Goal: Information Seeking & Learning: Learn about a topic

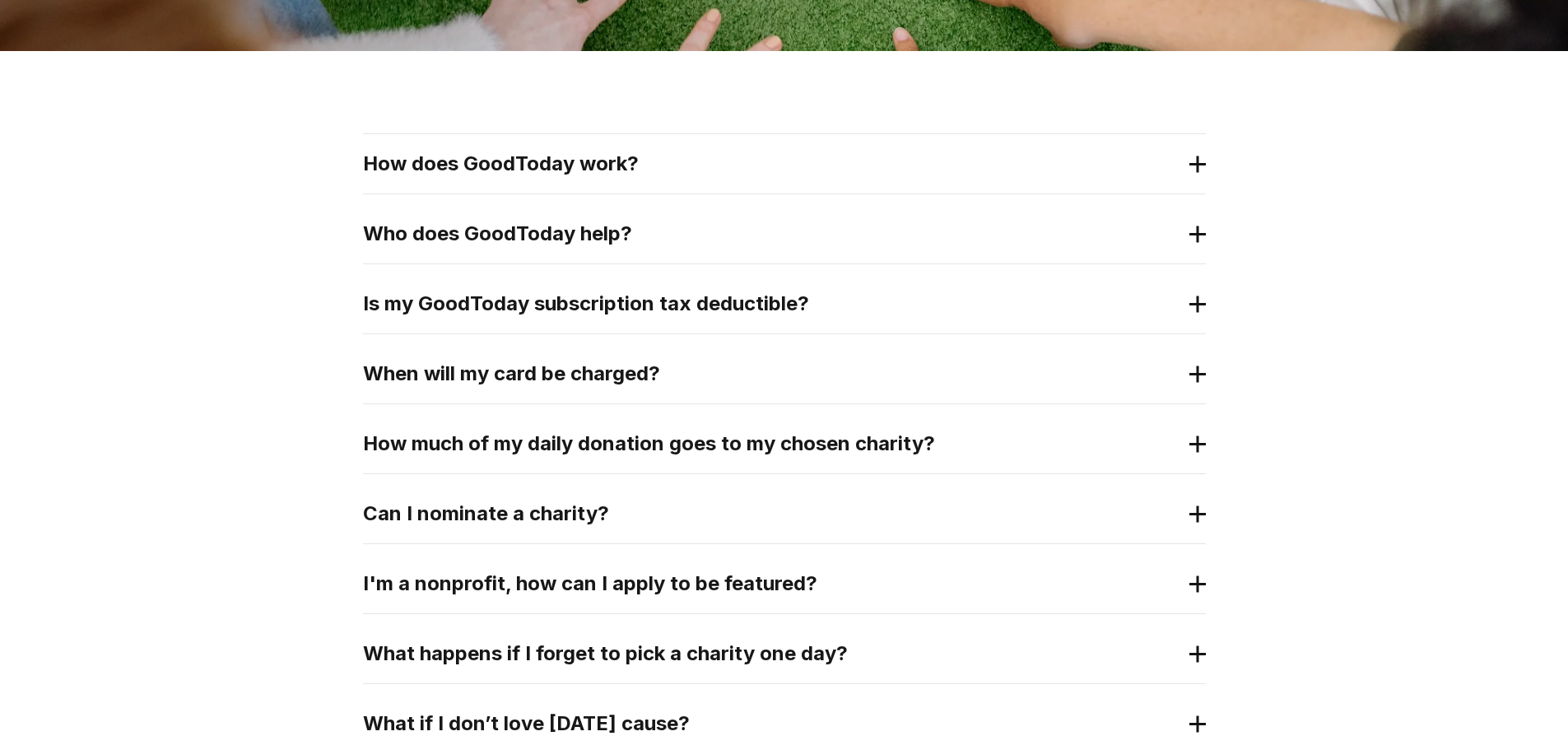
scroll to position [329, 0]
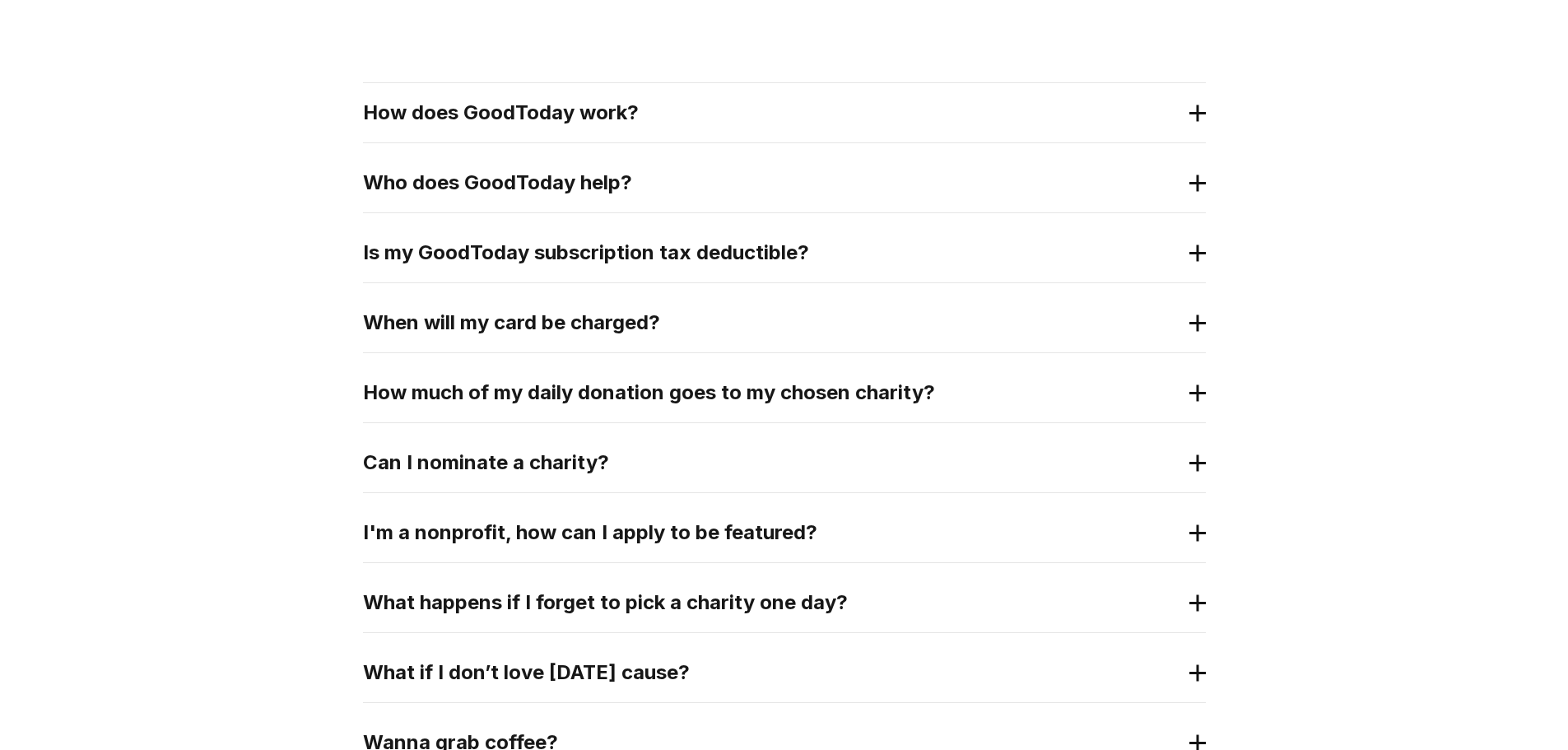
click at [1195, 111] on icon at bounding box center [1197, 113] width 16 height 17
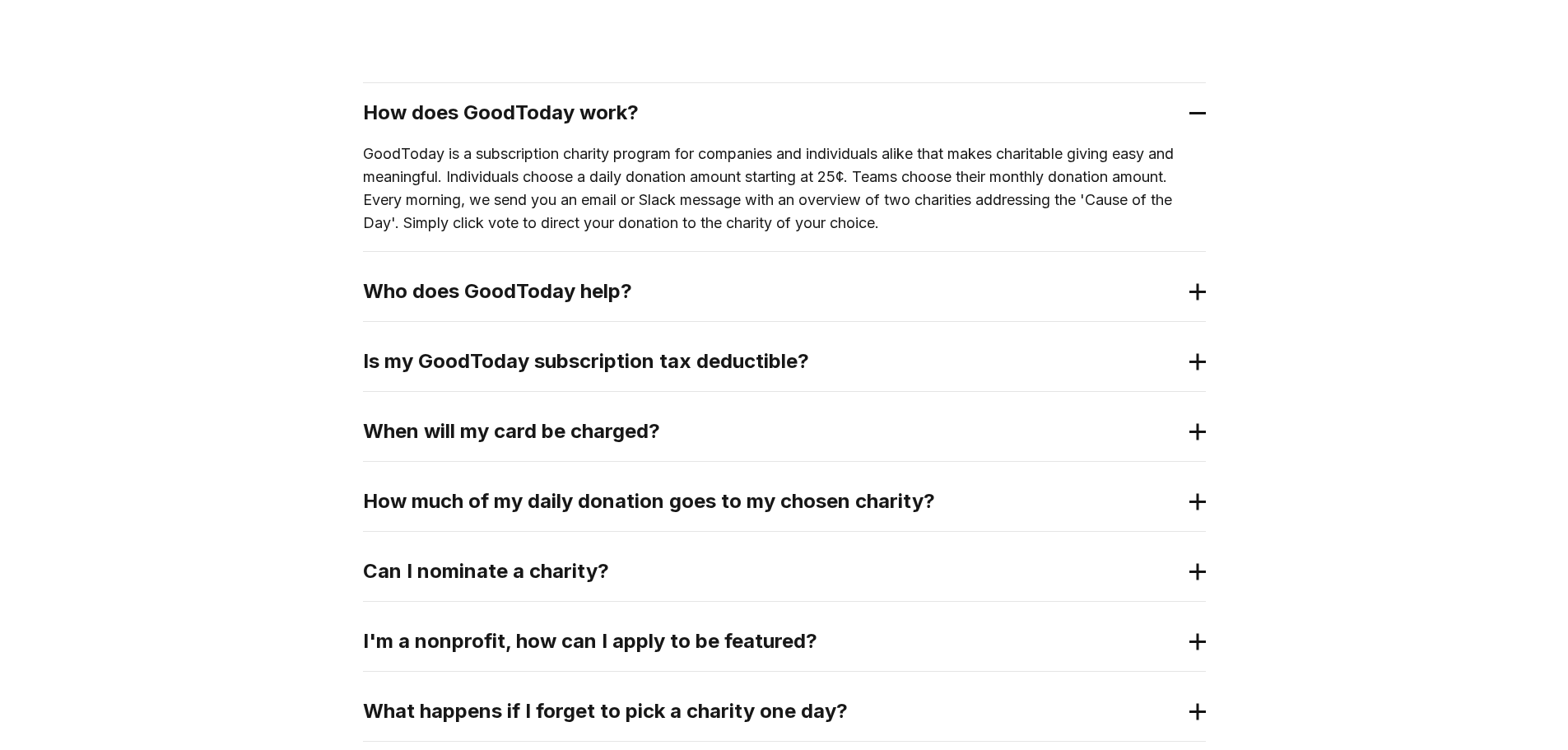
click at [1193, 293] on icon at bounding box center [1197, 292] width 16 height 17
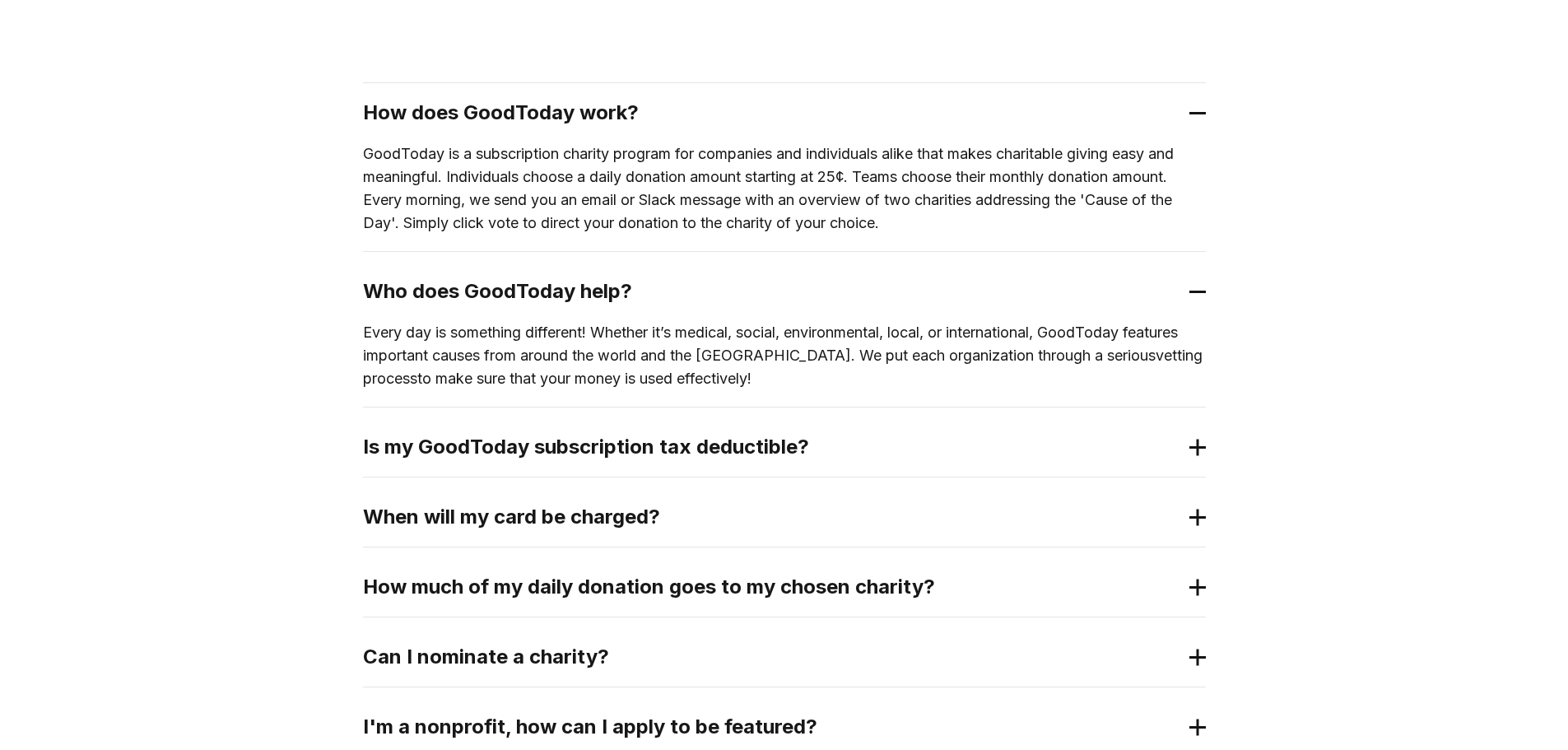
click at [1197, 447] on 3 at bounding box center [1197, 447] width 16 height 0
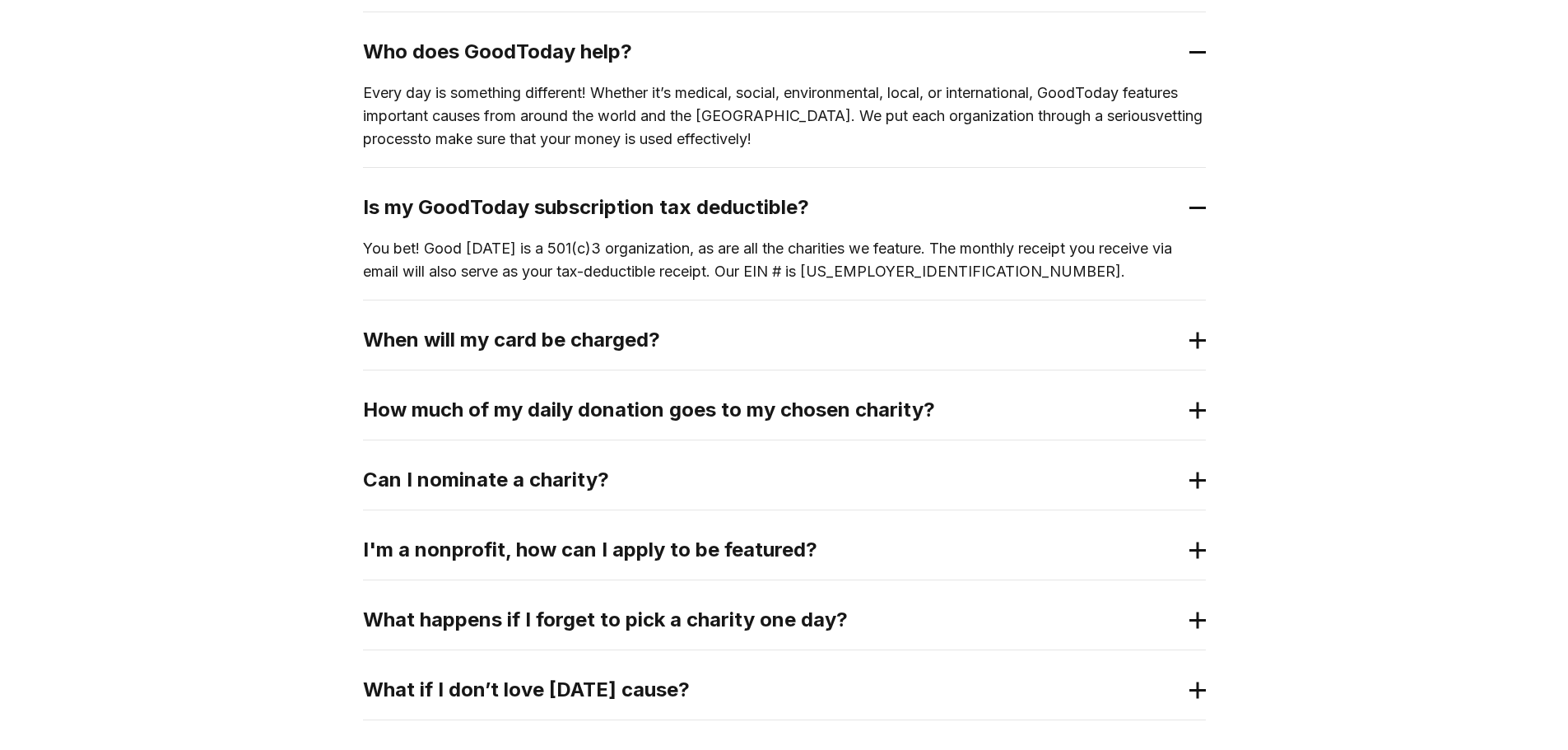
scroll to position [576, 0]
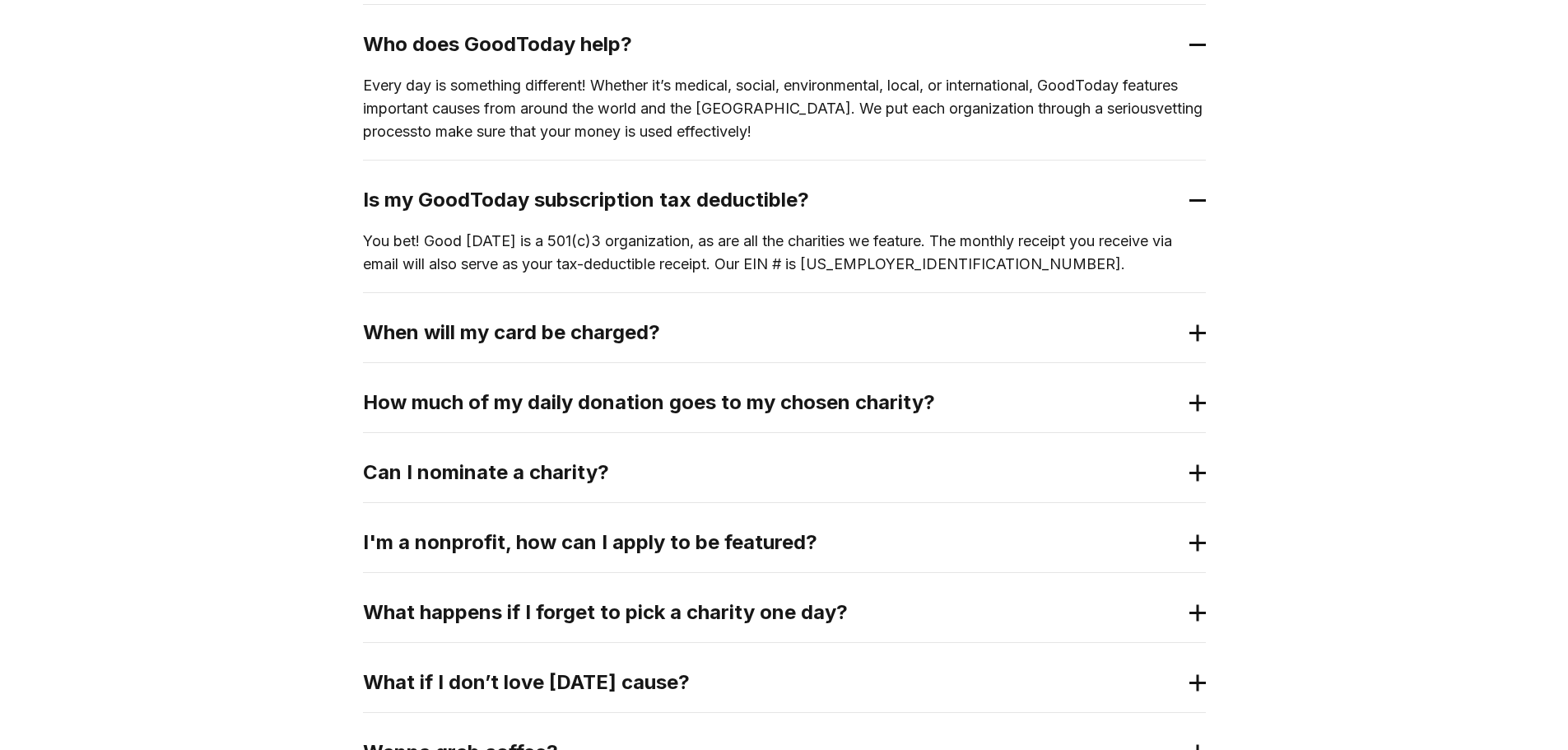
click at [1185, 338] on div "When will my card be charged?" at bounding box center [785, 332] width 843 height 59
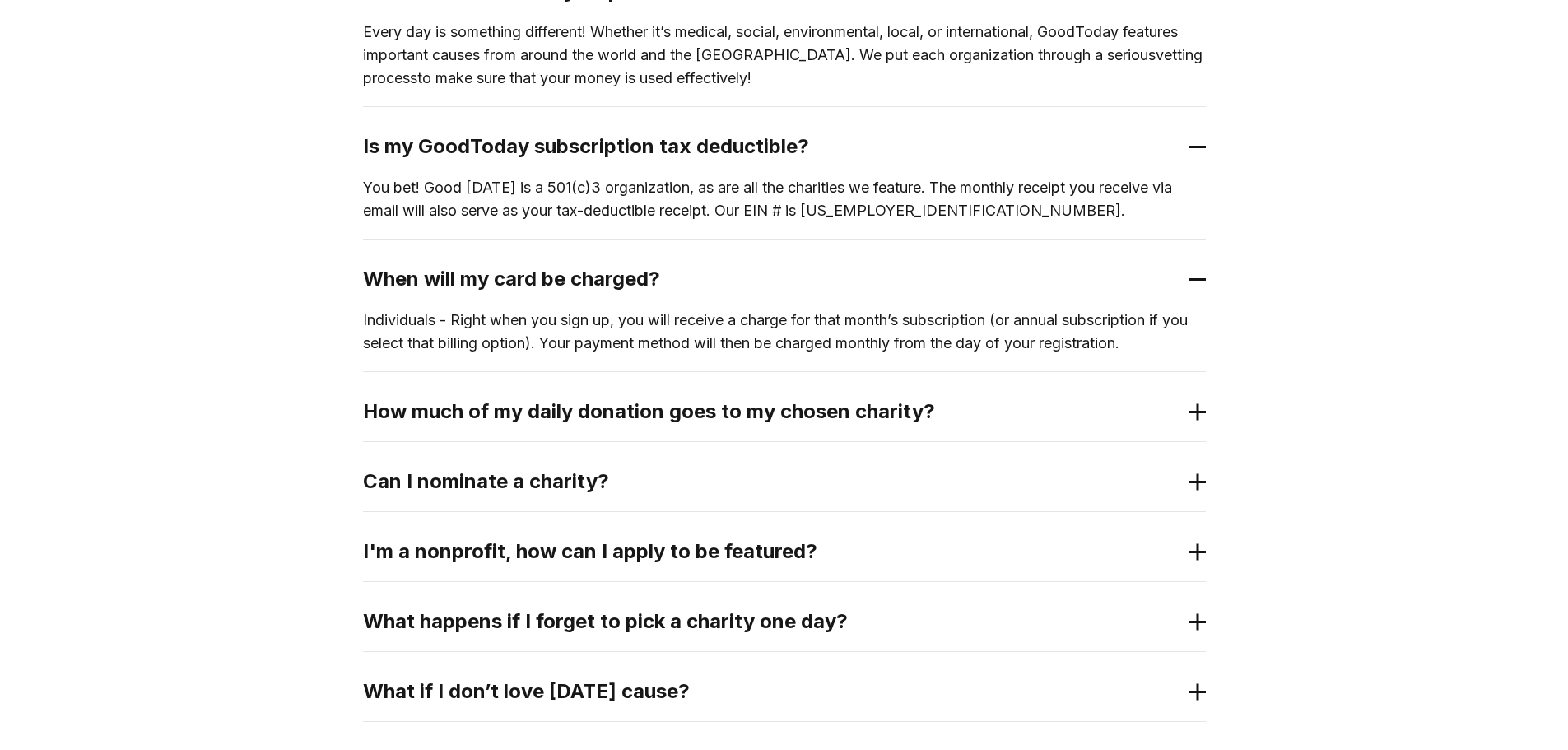
scroll to position [659, 0]
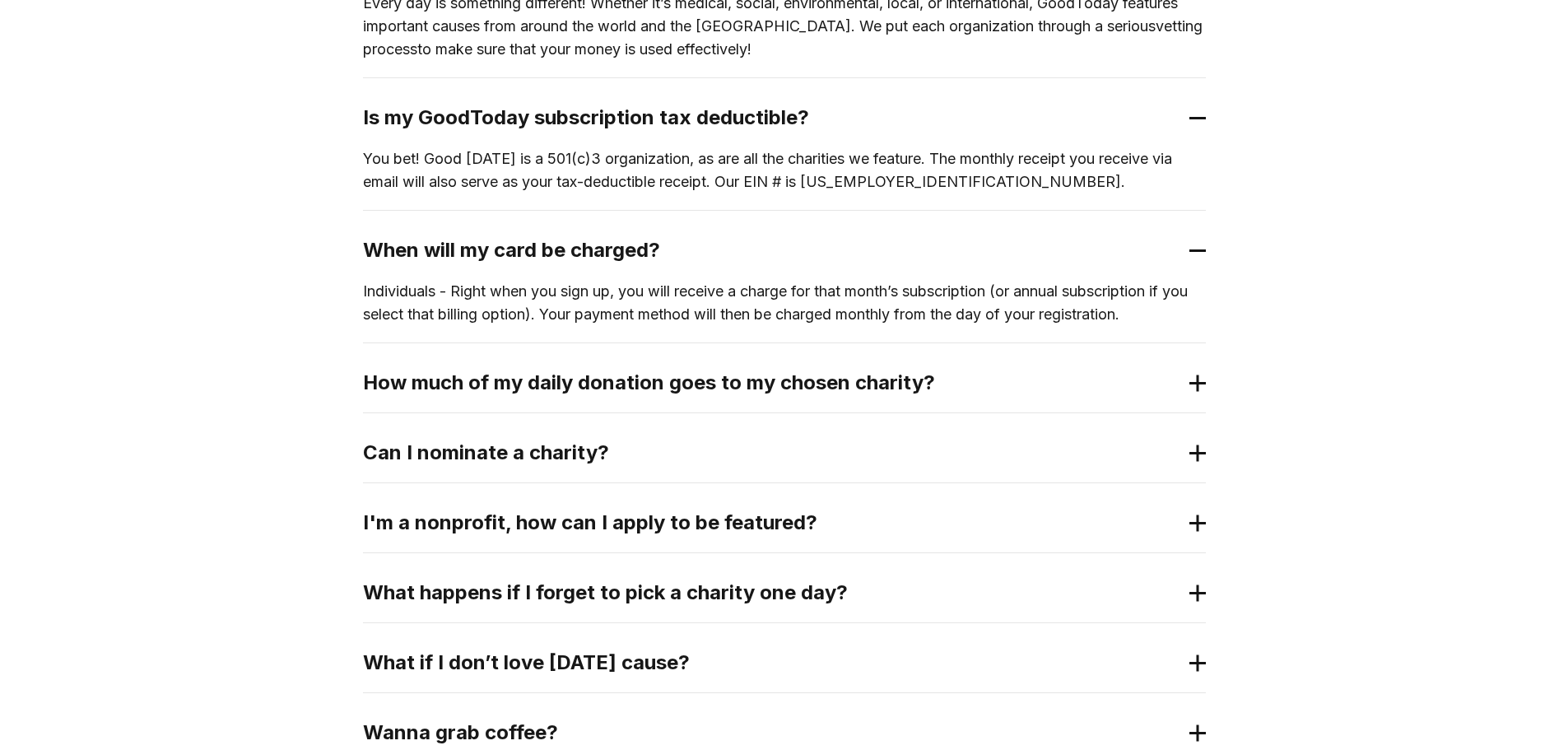
click at [1196, 383] on 3 at bounding box center [1197, 383] width 16 height 0
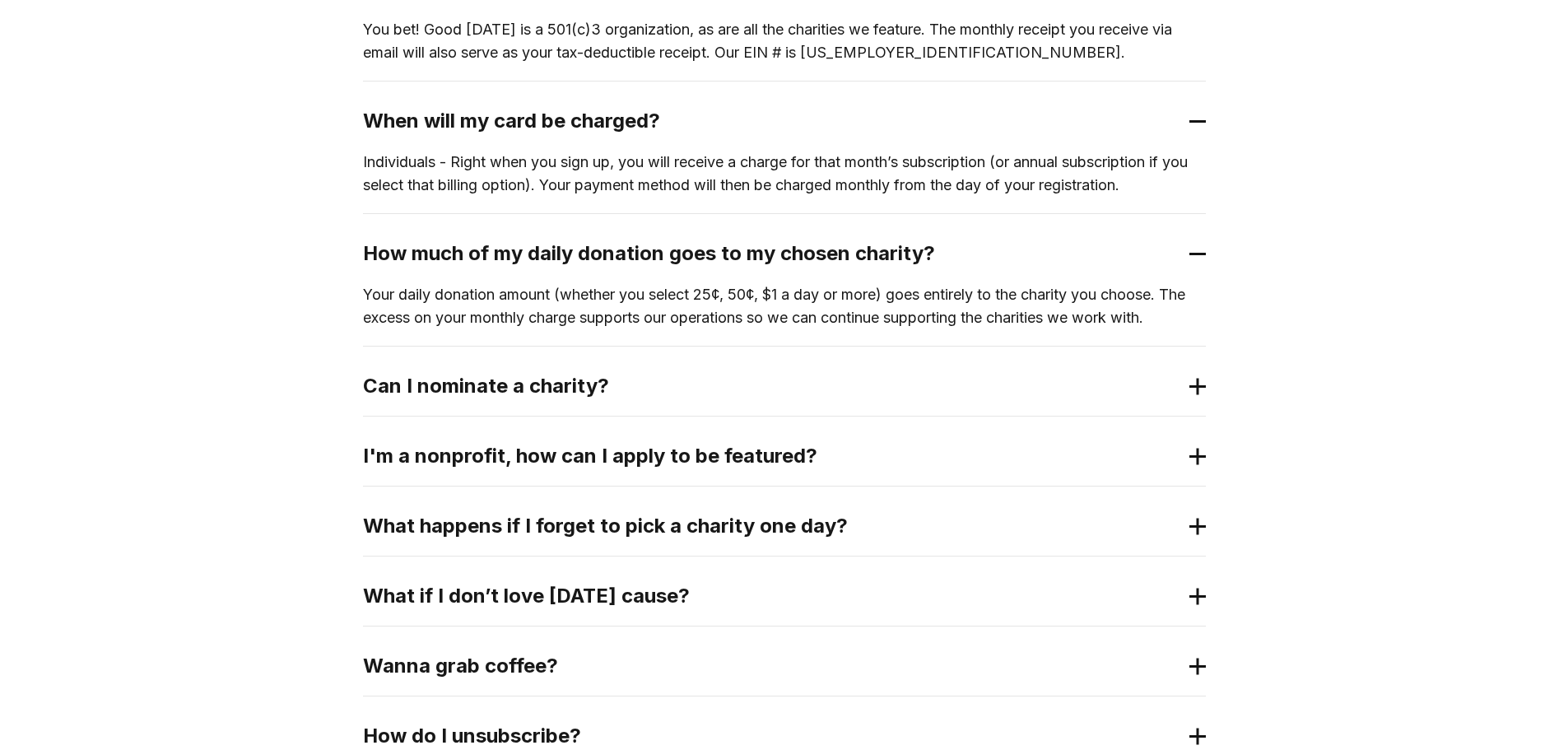
scroll to position [823, 0]
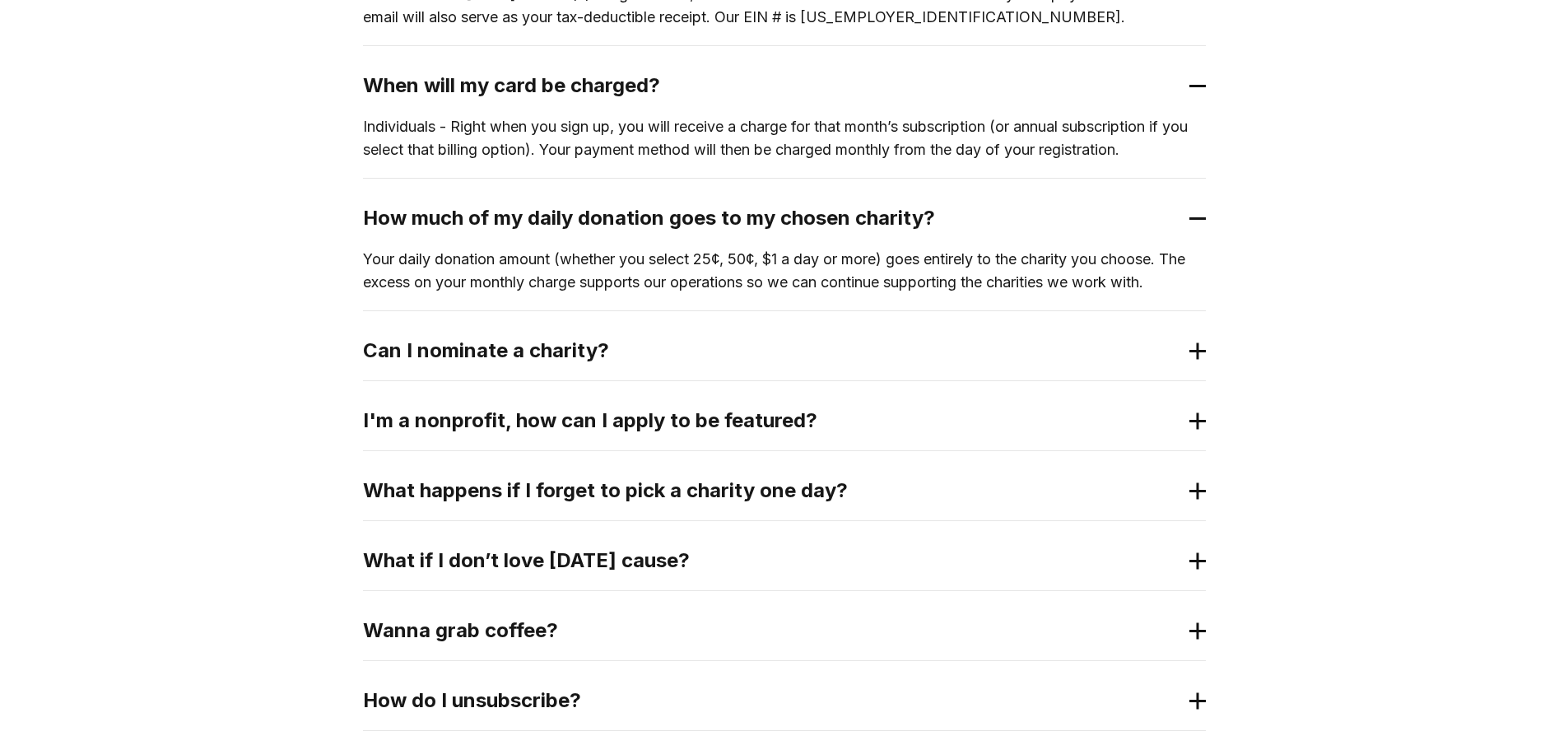
click at [1209, 337] on div "How does GoodToday work? GoodToday is a subscription charity program for compan…" at bounding box center [784, 194] width 1568 height 1377
click at [1201, 348] on icon at bounding box center [1197, 351] width 16 height 17
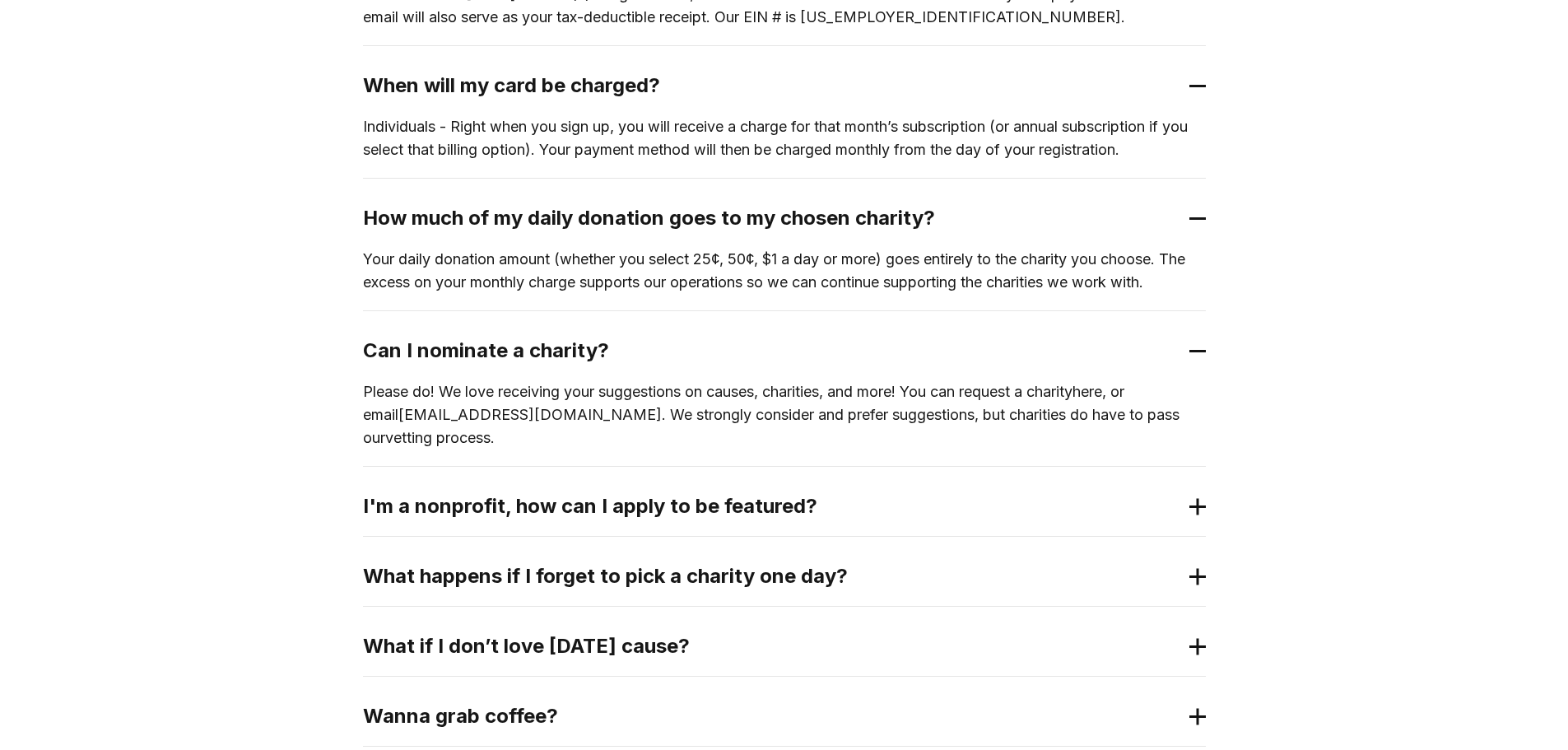
click at [1196, 498] on icon at bounding box center [1197, 506] width 16 height 17
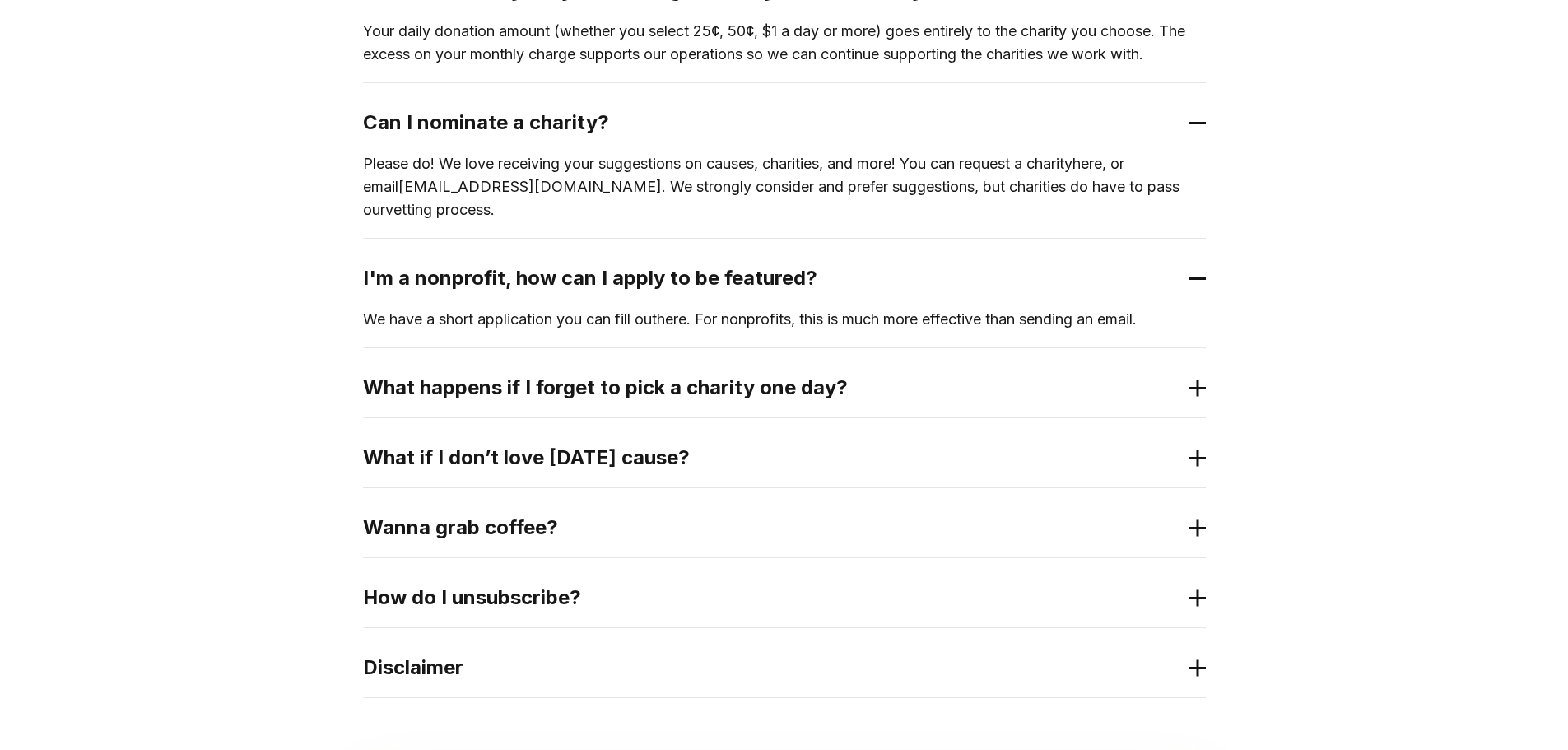
scroll to position [1070, 0]
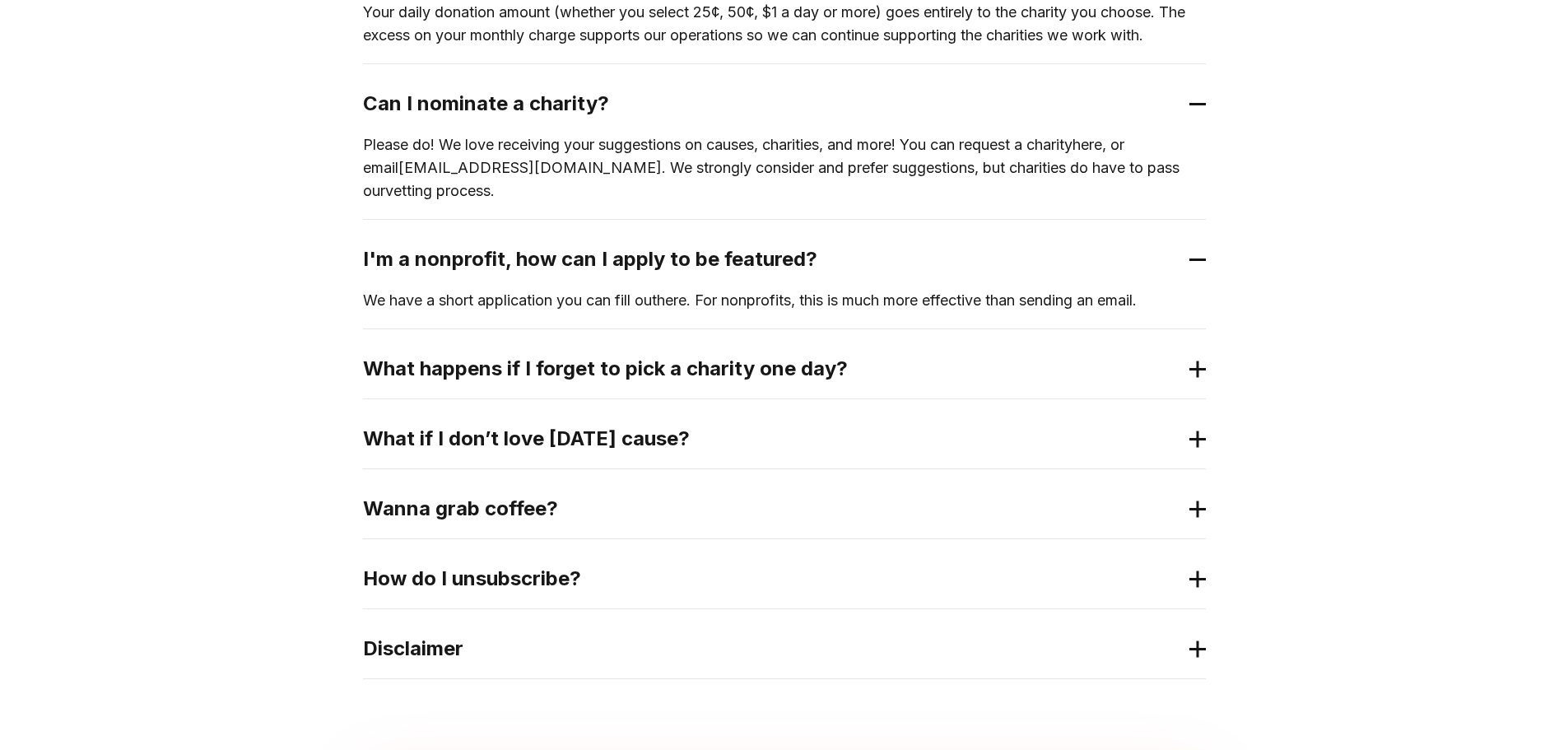
click at [1193, 360] on icon at bounding box center [1197, 369] width 16 height 17
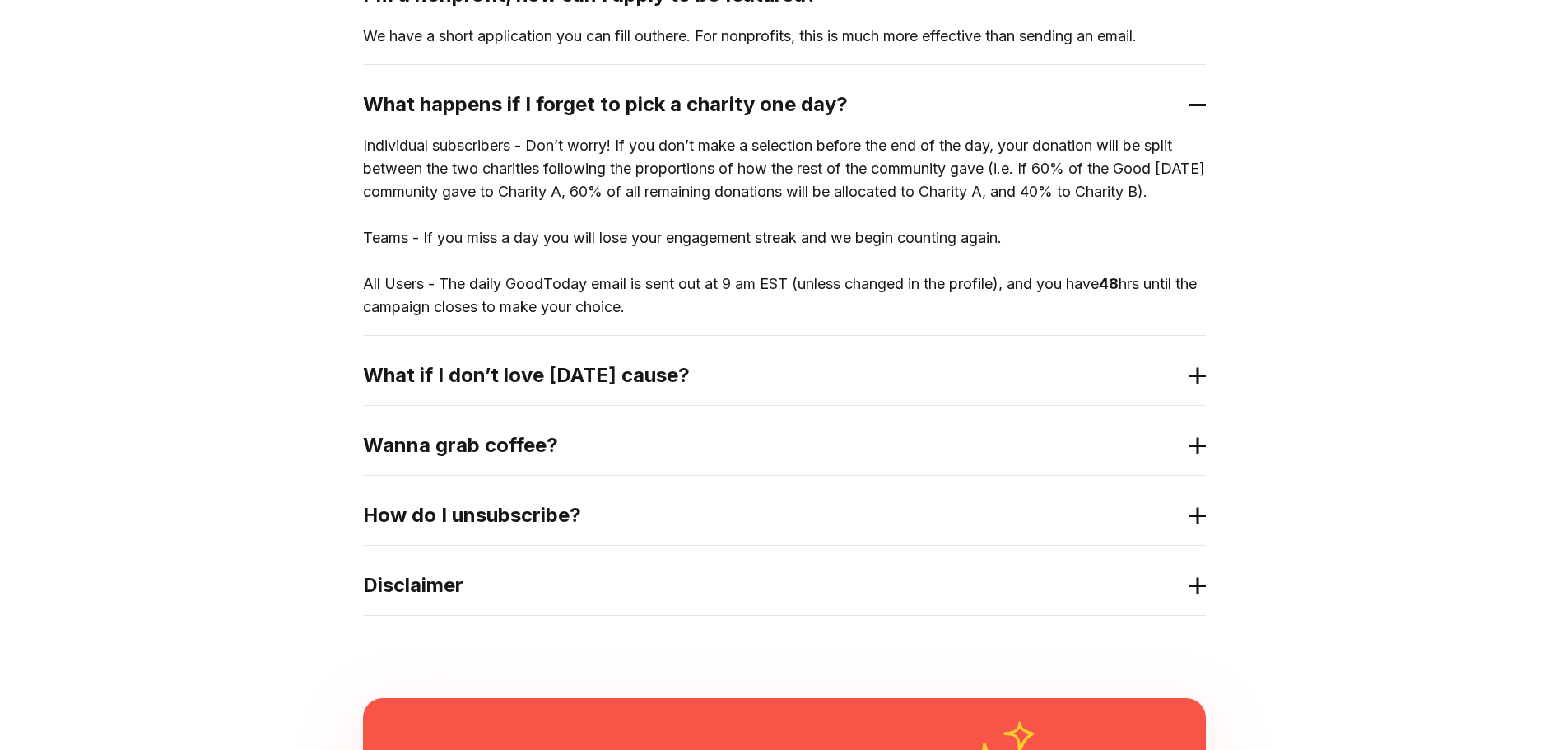
scroll to position [1399, 0]
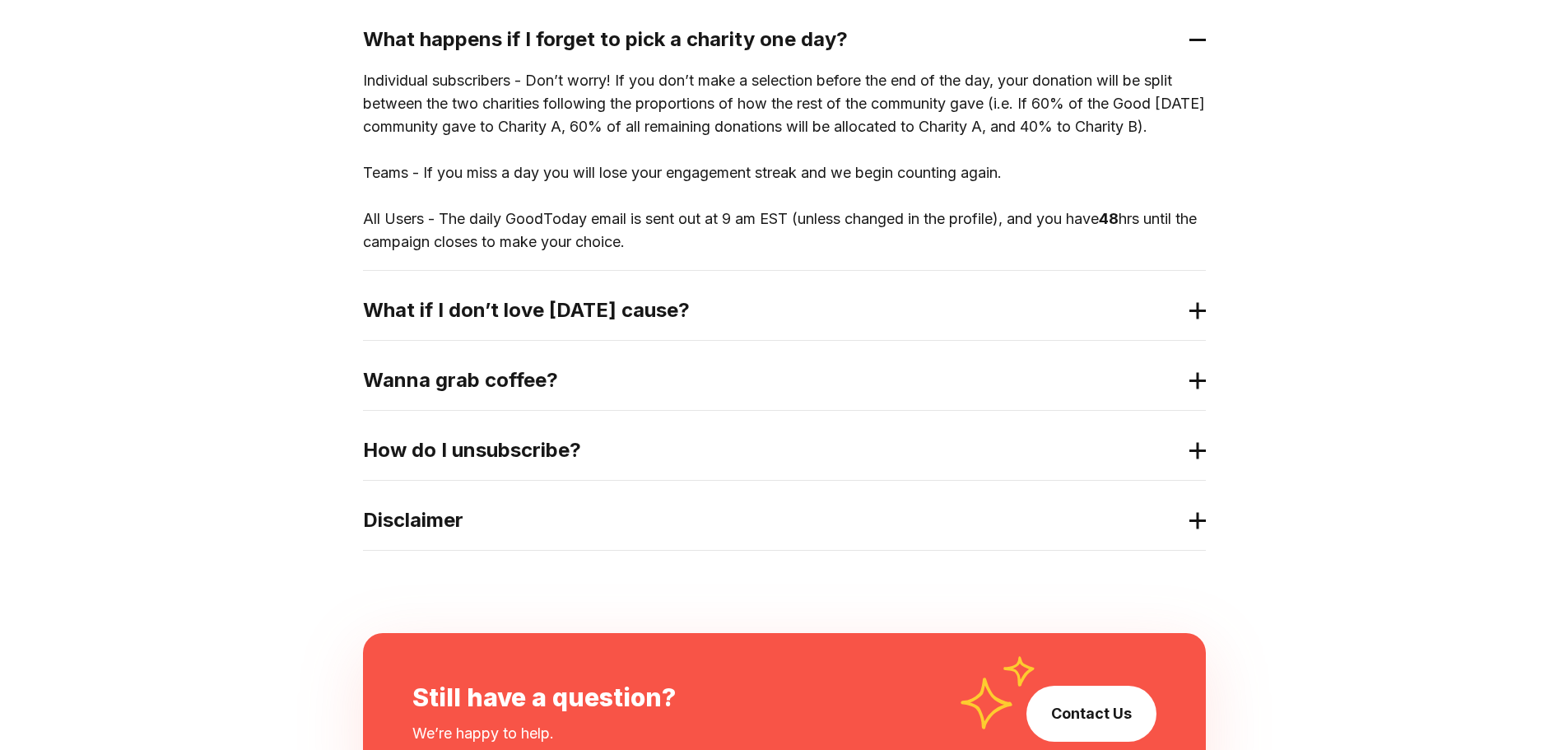
click at [1193, 320] on div "What if I don’t love today’s cause?" at bounding box center [785, 310] width 843 height 59
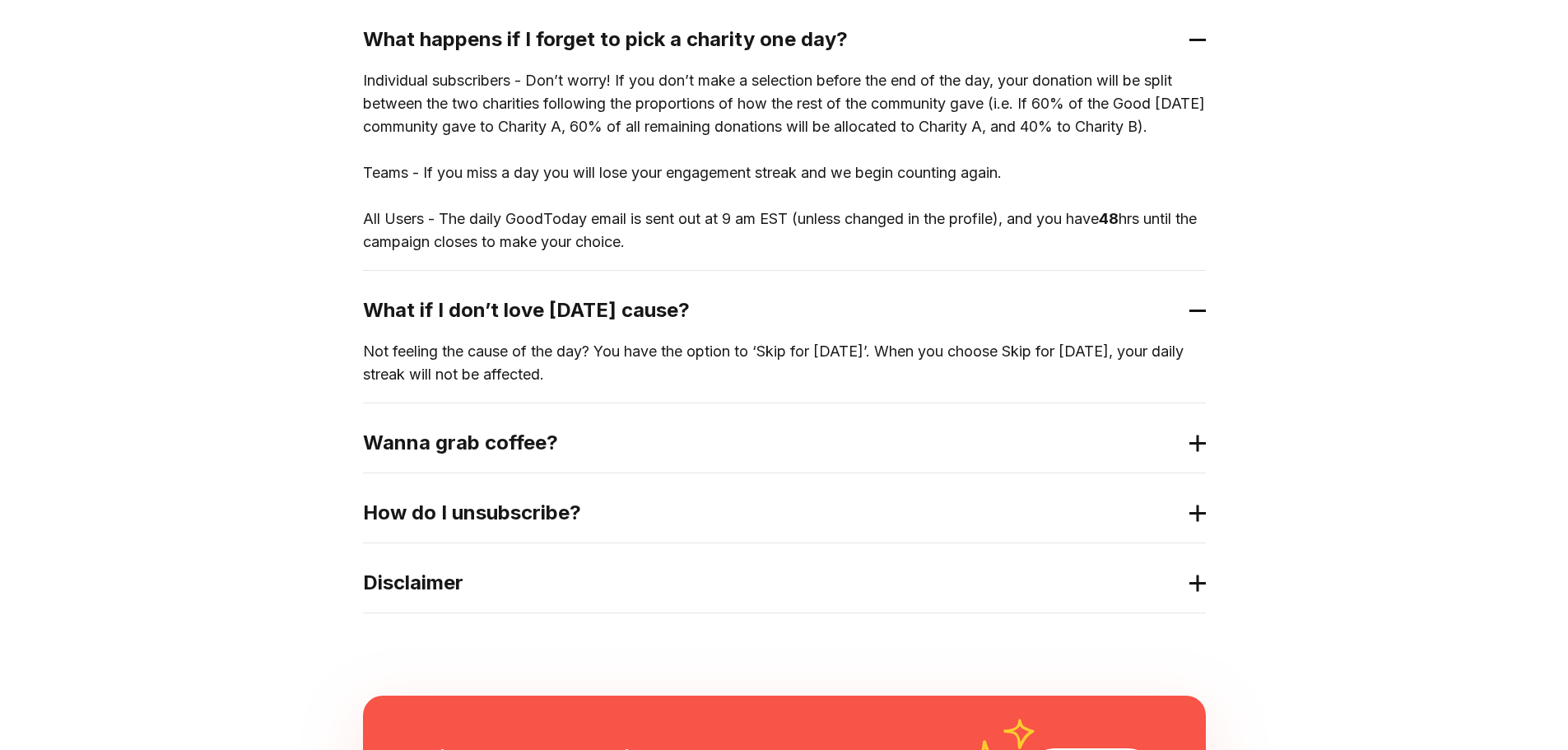
click at [1194, 436] on icon at bounding box center [1197, 443] width 16 height 17
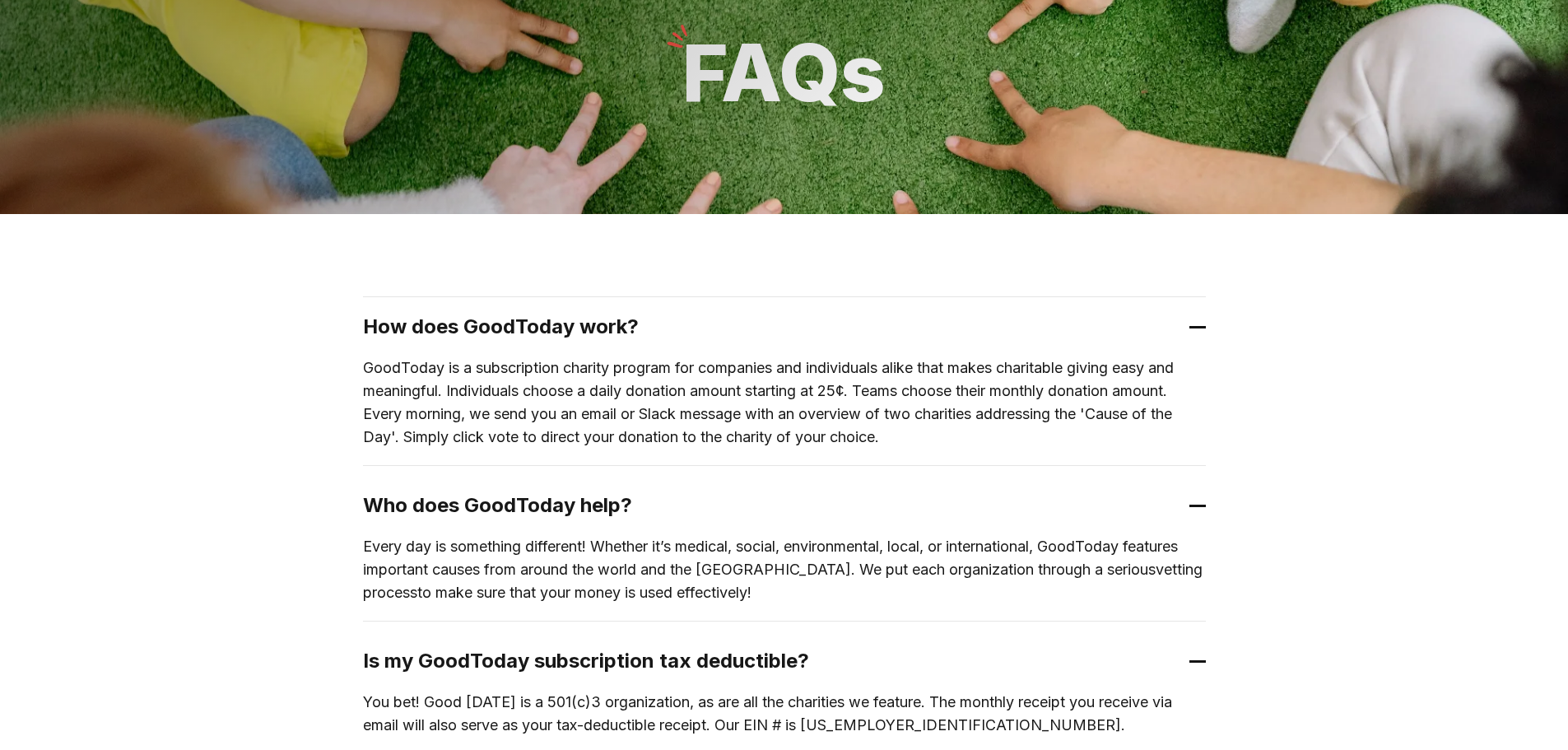
scroll to position [0, 0]
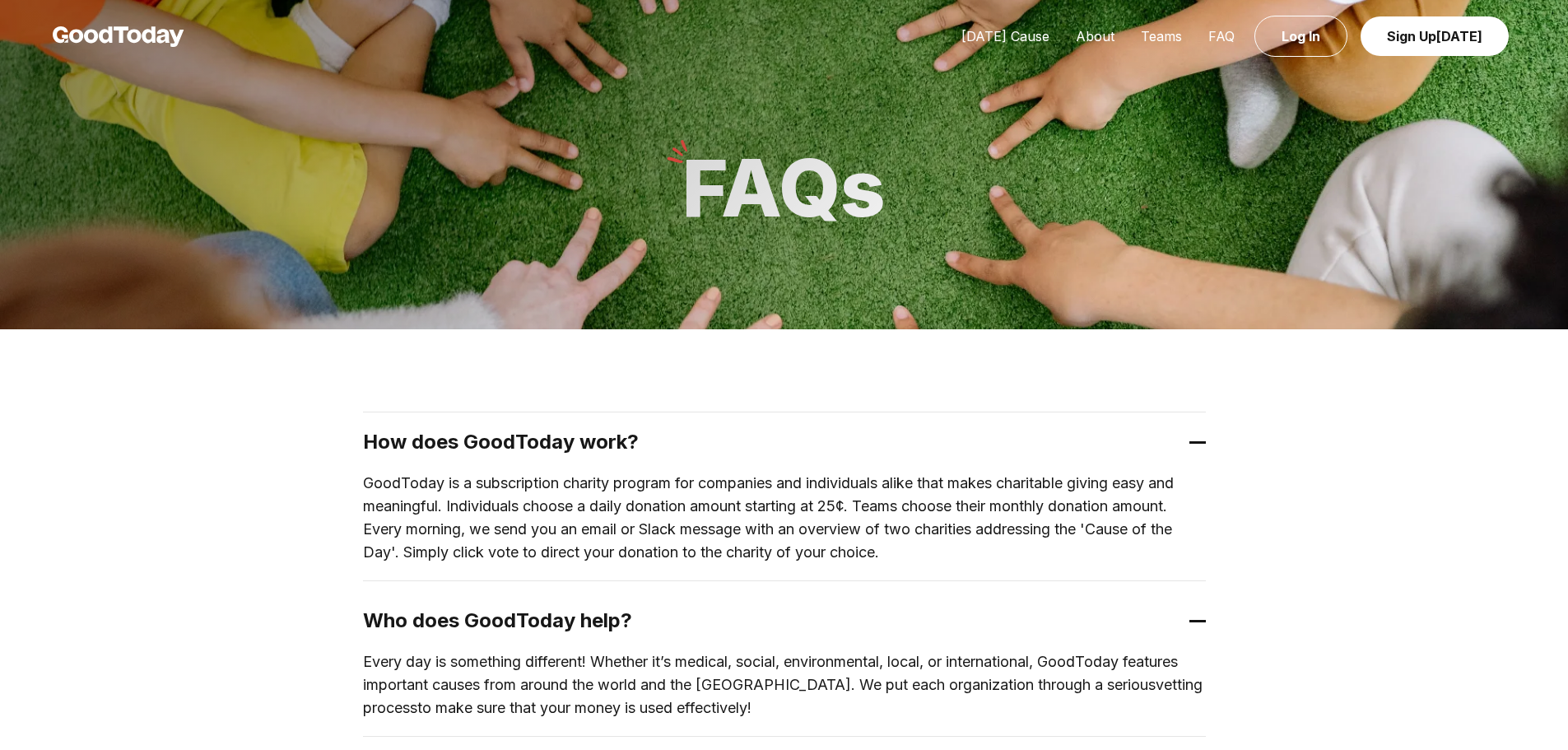
click at [163, 34] on img at bounding box center [119, 37] width 132 height 21
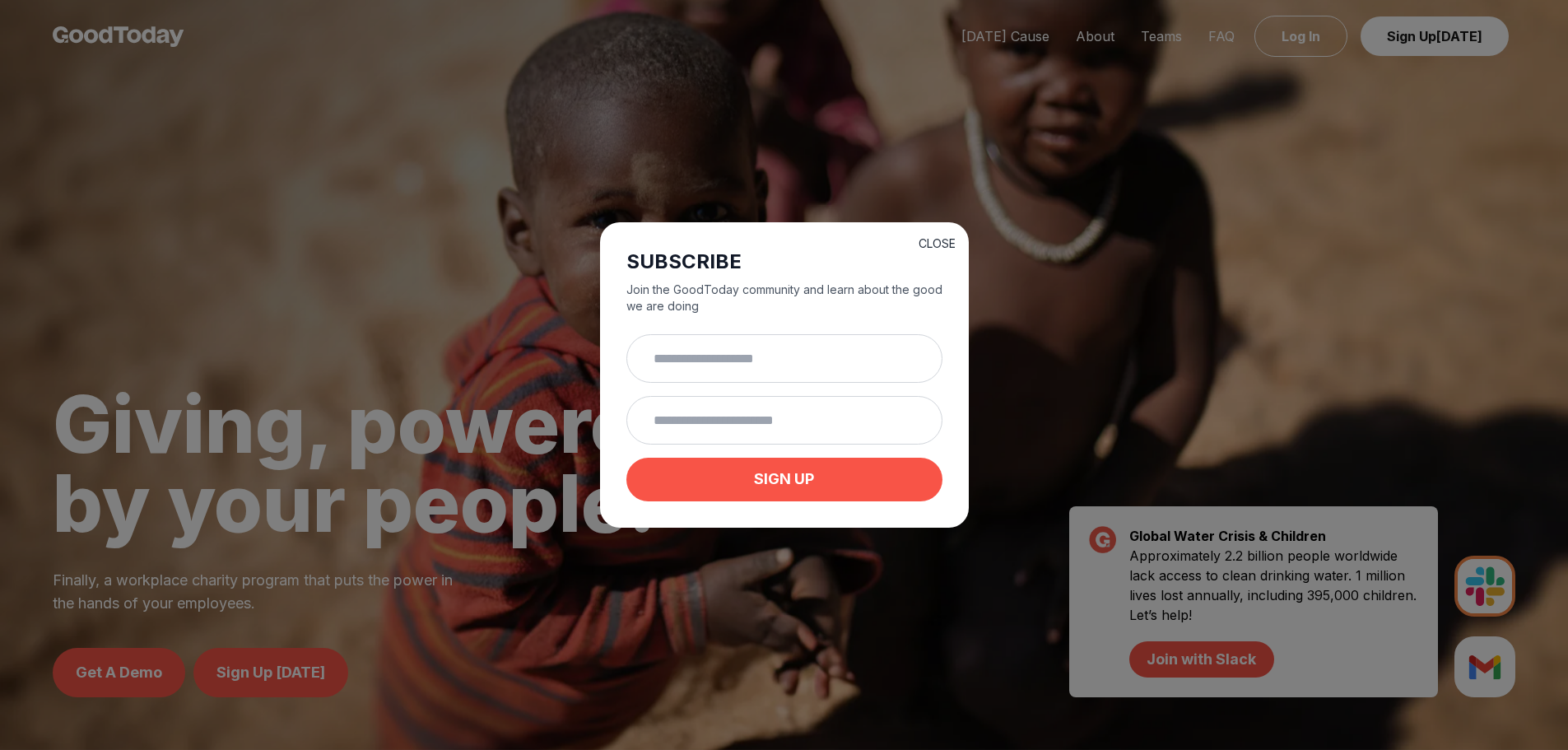
click at [919, 240] on button "CLOSE" at bounding box center [936, 243] width 37 height 16
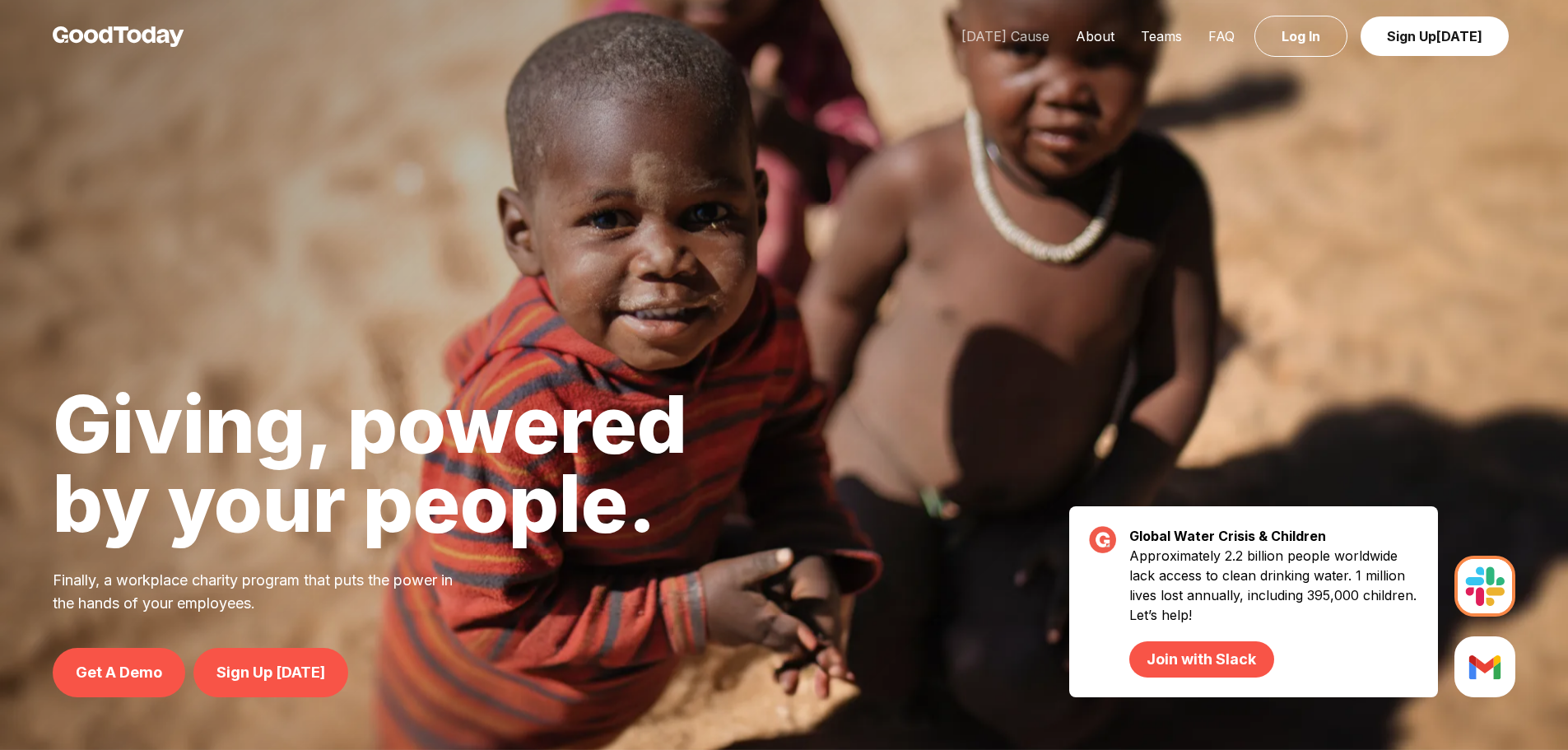
click at [1006, 32] on link "[DATE] Cause" at bounding box center [1006, 36] width 115 height 16
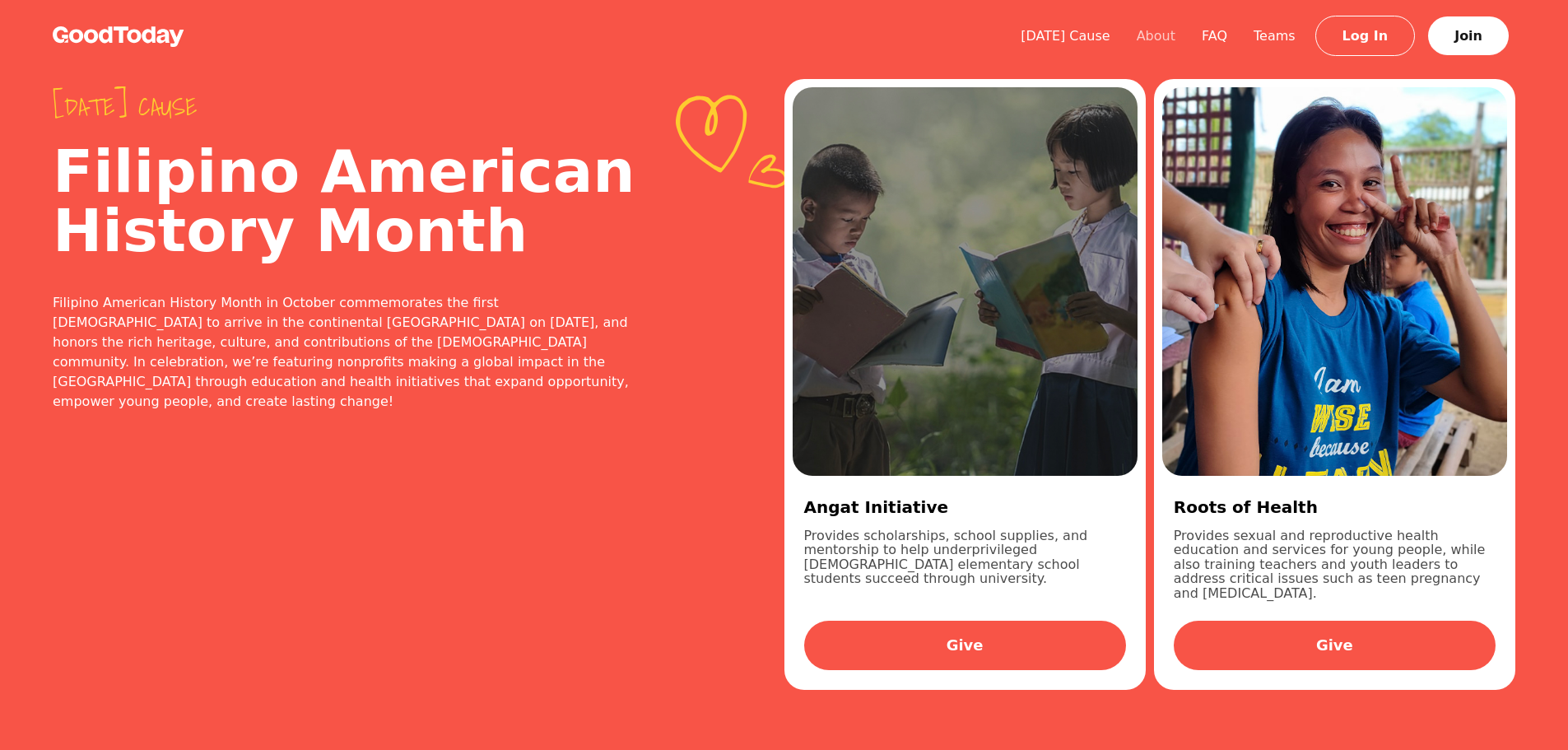
click at [1180, 36] on link "About" at bounding box center [1156, 36] width 65 height 16
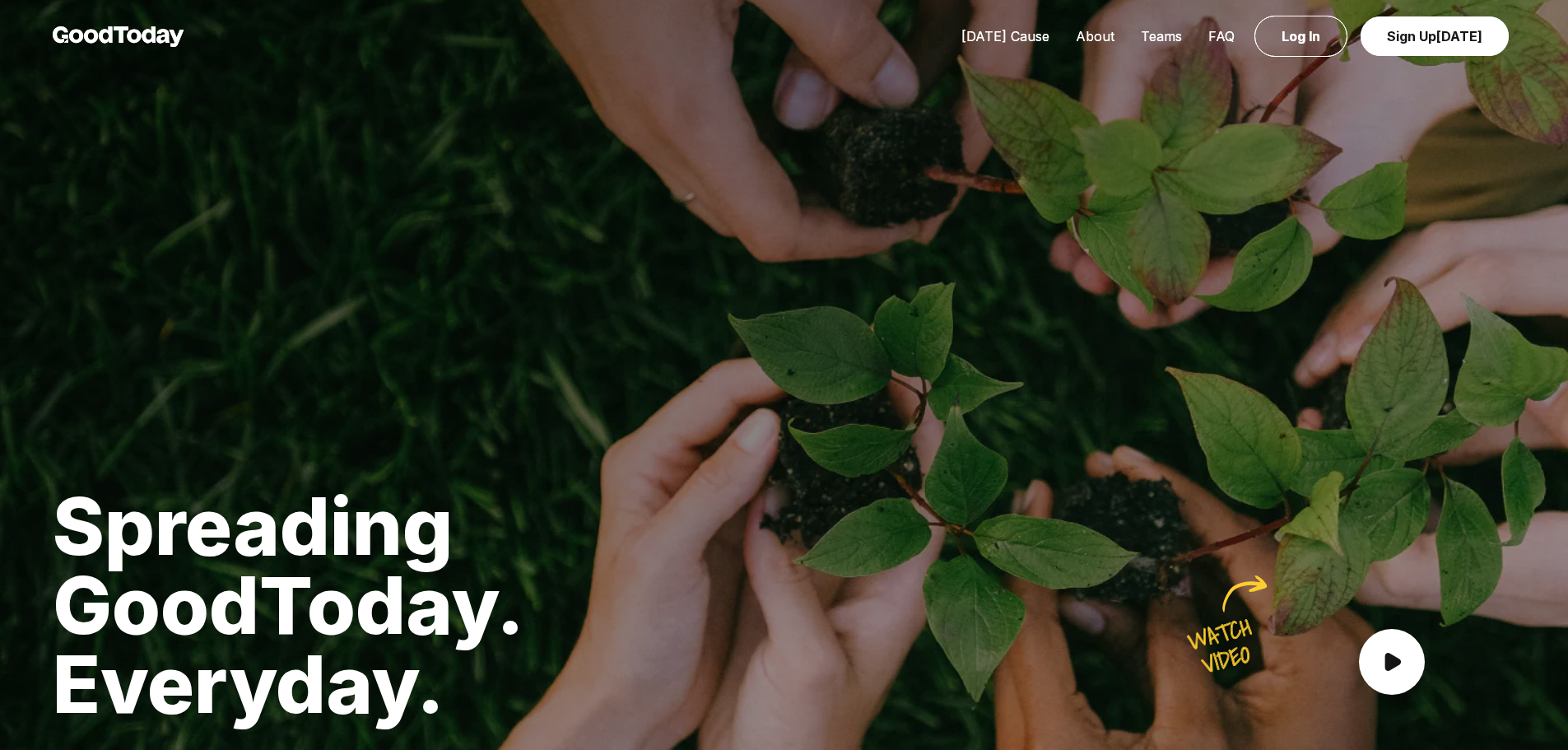
click at [1112, 31] on link "About" at bounding box center [1095, 36] width 65 height 16
click at [1168, 36] on link "Teams" at bounding box center [1161, 36] width 68 height 16
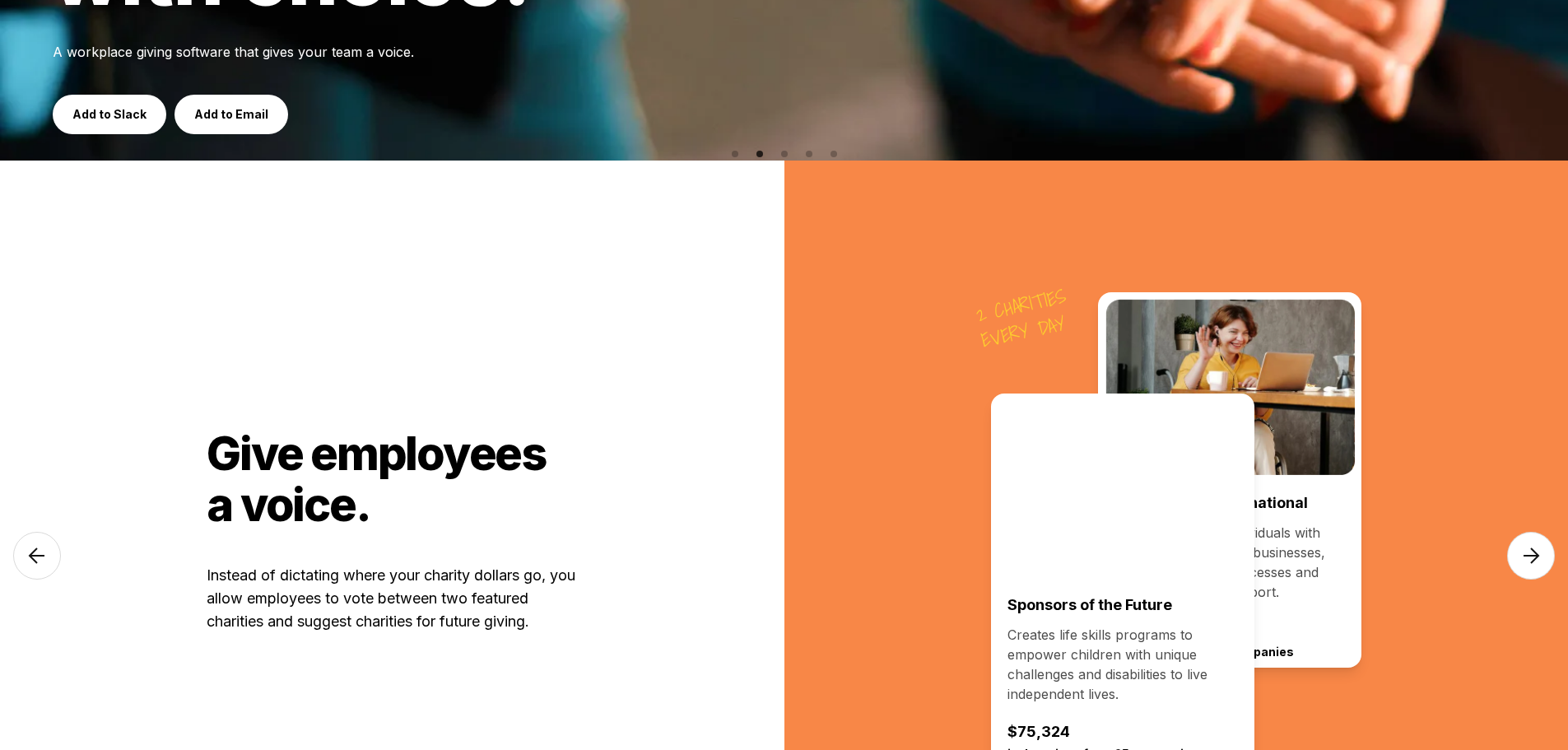
scroll to position [659, 0]
